Goal: Transaction & Acquisition: Purchase product/service

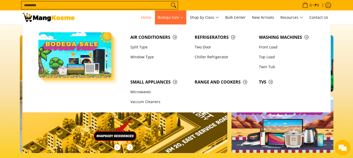
scroll to position [0, 622]
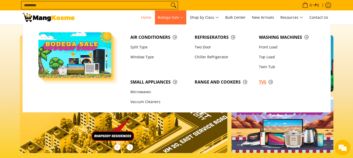
click at [271, 81] on span "TVs" at bounding box center [288, 82] width 59 height 7
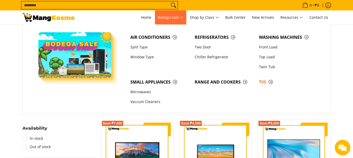
click at [175, 20] on span "Bodega Sale" at bounding box center [170, 17] width 26 height 7
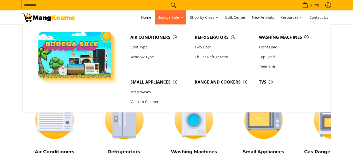
click at [183, 18] on span "Bodega Sale" at bounding box center [170, 17] width 26 height 7
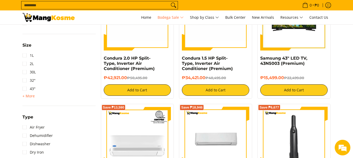
scroll to position [681, 0]
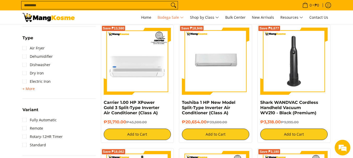
click at [28, 89] on span "+ More" at bounding box center [28, 89] width 12 height 4
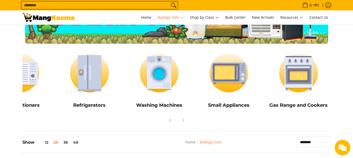
scroll to position [0, 0]
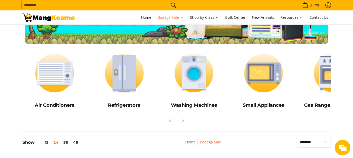
click at [116, 67] on img at bounding box center [124, 73] width 64 height 48
